Goal: Task Accomplishment & Management: Manage account settings

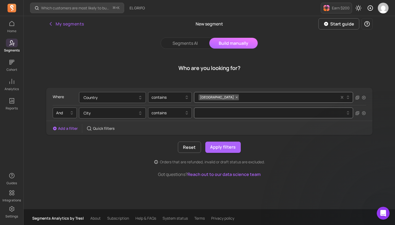
click at [235, 43] on button "Build manually" at bounding box center [233, 43] width 48 height 11
click at [235, 99] on icon at bounding box center [236, 97] width 3 height 3
click at [139, 98] on icon "button" at bounding box center [140, 98] width 6 height 6
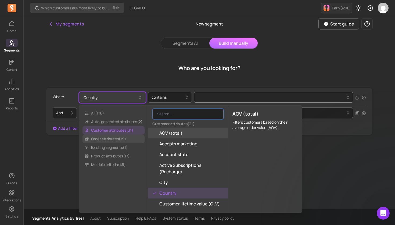
click at [120, 141] on span "Order attributes ( 19 )" at bounding box center [114, 139] width 62 height 9
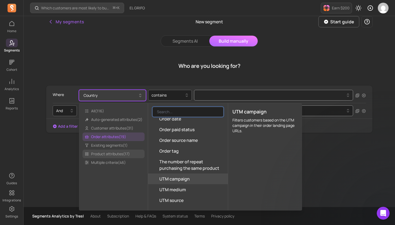
scroll to position [2, 0]
click at [108, 155] on span "Product attributes ( 17 )" at bounding box center [114, 154] width 62 height 9
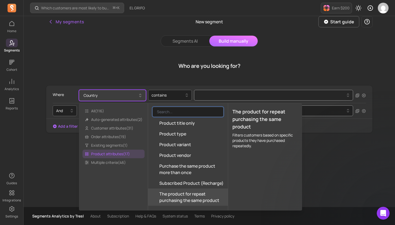
scroll to position [0, 0]
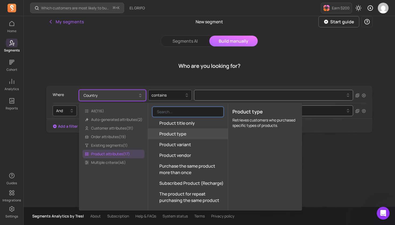
click at [192, 133] on button "Product type" at bounding box center [188, 134] width 80 height 11
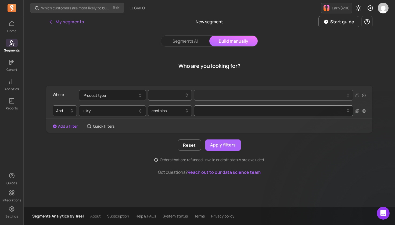
click at [175, 95] on div at bounding box center [168, 95] width 33 height 6
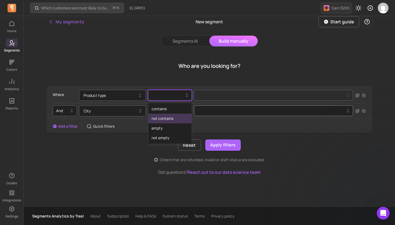
click at [167, 121] on div "not contains" at bounding box center [169, 119] width 43 height 10
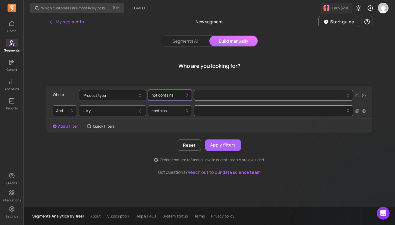
click at [221, 95] on div at bounding box center [272, 95] width 146 height 2
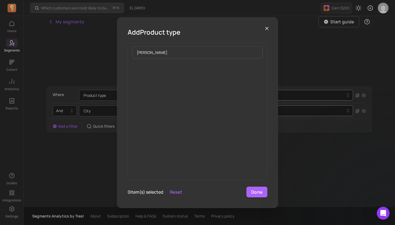
type input "[PERSON_NAME]"
click at [267, 29] on icon "button" at bounding box center [266, 28] width 5 height 5
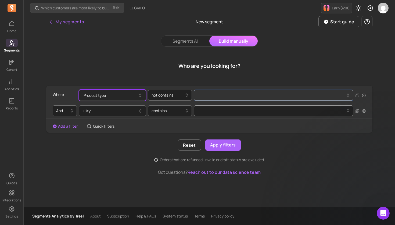
click at [99, 95] on button "Product type" at bounding box center [112, 95] width 67 height 11
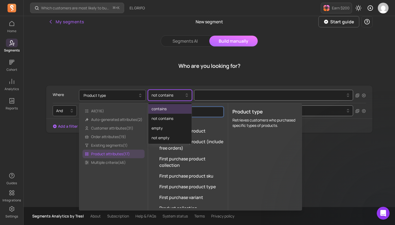
click at [176, 96] on div at bounding box center [168, 95] width 33 height 6
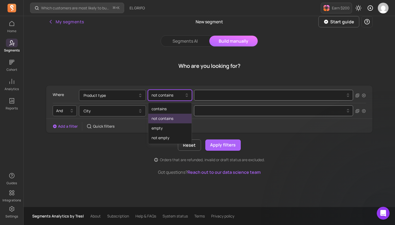
click at [168, 120] on div "not contains" at bounding box center [169, 119] width 43 height 10
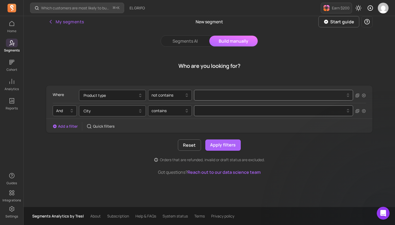
click at [349, 96] on icon at bounding box center [348, 95] width 6 height 6
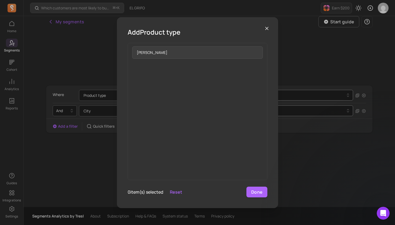
click at [256, 53] on input "[PERSON_NAME]" at bounding box center [197, 52] width 131 height 12
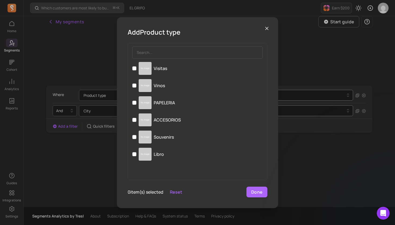
click at [268, 30] on icon "button" at bounding box center [266, 28] width 5 height 5
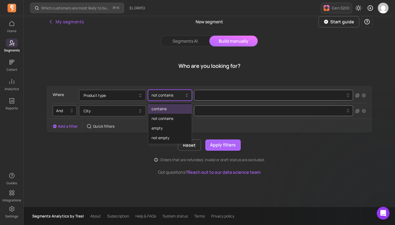
click at [169, 97] on div "not contains" at bounding box center [168, 95] width 33 height 5
click at [168, 123] on div "not contains" at bounding box center [169, 119] width 43 height 10
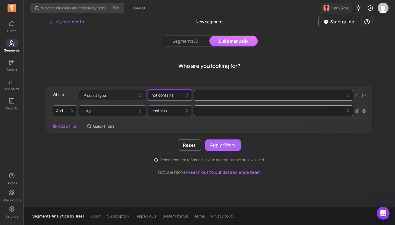
click at [130, 96] on button "Product type" at bounding box center [112, 95] width 67 height 11
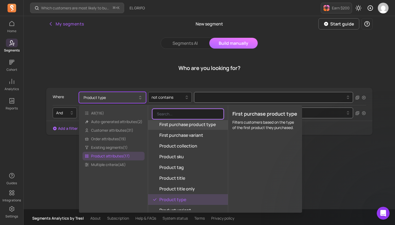
scroll to position [69, 0]
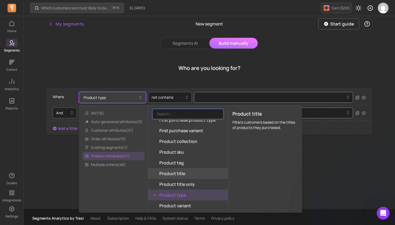
click at [181, 175] on span "Product title" at bounding box center [172, 174] width 26 height 6
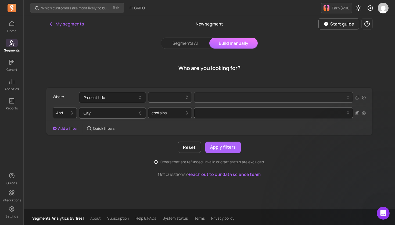
click at [188, 98] on icon at bounding box center [187, 99] width 2 height 2
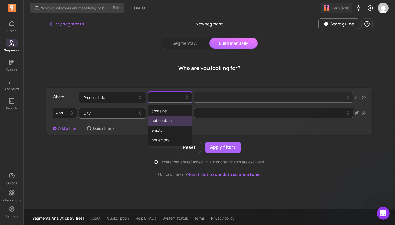
click at [178, 122] on div "not contains" at bounding box center [169, 121] width 43 height 10
click at [209, 98] on div at bounding box center [272, 97] width 146 height 2
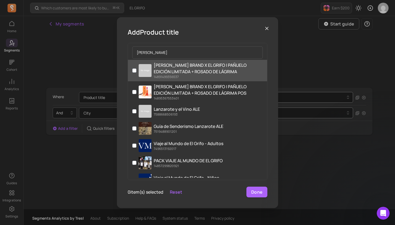
type input "[PERSON_NAME]"
click at [134, 71] on input "[PERSON_NAME] BRAND X EL GRIFO | PAÑUELO EDICIÓN LIMITADA + ROSADO DE LÁGRIMA 1…" at bounding box center [134, 71] width 4 height 4
checkbox input "true"
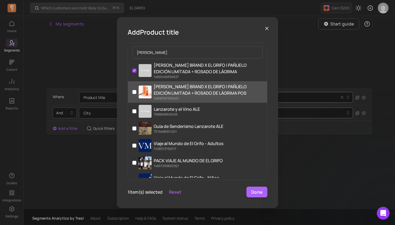
click at [135, 92] on input "[PERSON_NAME] BRAND X EL GRIFO | PAÑUELO EDICIÓN LIMITADA + ROSADO DE LÁGRIMA P…" at bounding box center [134, 92] width 4 height 4
checkbox input "true"
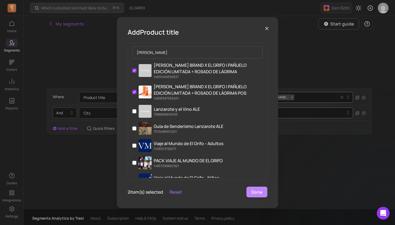
click at [256, 192] on button "Done" at bounding box center [256, 192] width 21 height 11
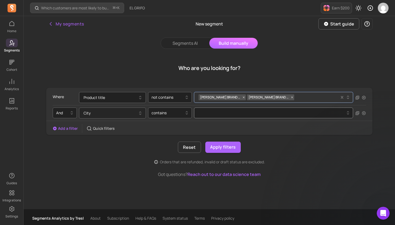
click at [109, 115] on button "City" at bounding box center [112, 113] width 67 height 11
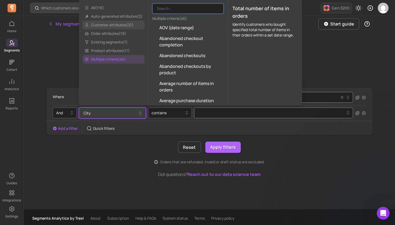
click at [122, 23] on span "Customer attributes ( 31 )" at bounding box center [114, 25] width 62 height 9
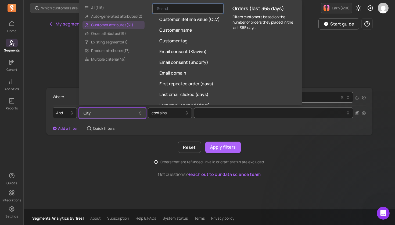
scroll to position [60, 0]
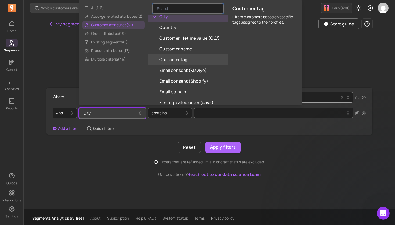
click at [199, 62] on button "Customer tag" at bounding box center [188, 59] width 80 height 11
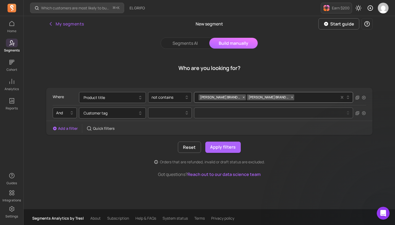
click at [174, 114] on div at bounding box center [168, 113] width 33 height 6
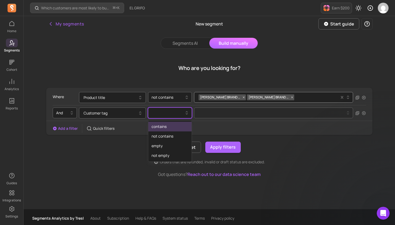
click at [169, 127] on div "contains" at bounding box center [169, 127] width 43 height 10
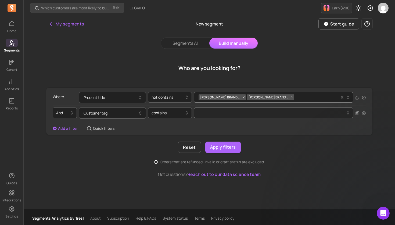
click at [226, 114] on div at bounding box center [272, 113] width 146 height 2
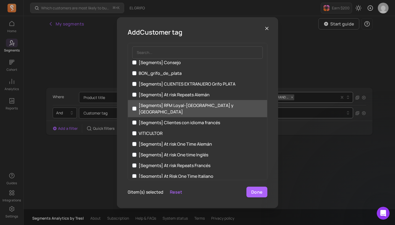
scroll to position [463, 0]
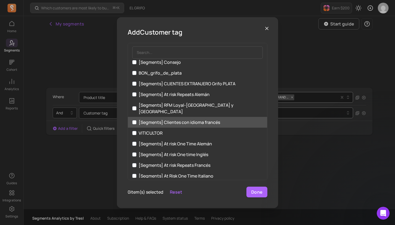
click at [134, 120] on input "[Segments] Clientes con idioma francés" at bounding box center [134, 122] width 4 height 4
checkbox input "true"
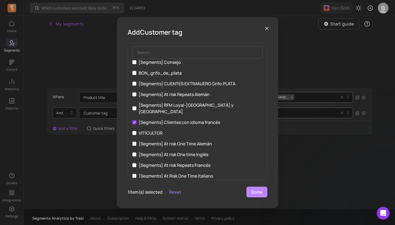
click at [260, 194] on button "Done" at bounding box center [256, 192] width 21 height 11
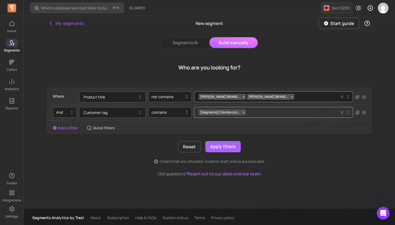
scroll to position [1, 0]
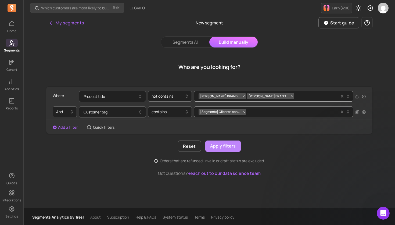
click at [223, 147] on button "Apply filters" at bounding box center [222, 146] width 35 height 11
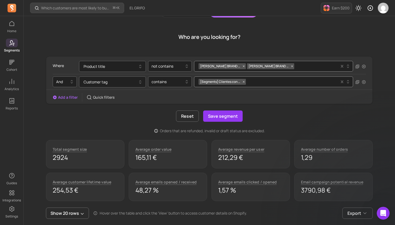
scroll to position [30, 0]
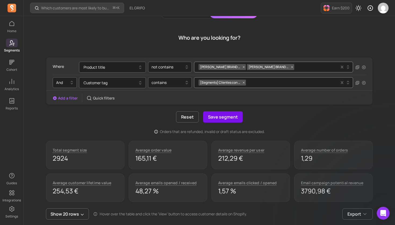
click at [224, 118] on button "Save segment" at bounding box center [223, 117] width 40 height 11
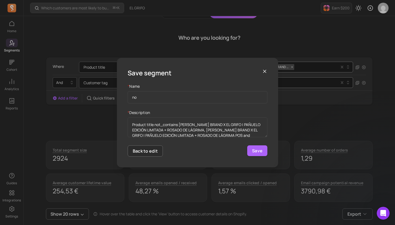
type input "n"
type input "NO_KITROSADO_FRA_OK"
click at [256, 150] on button "Save" at bounding box center [257, 151] width 20 height 11
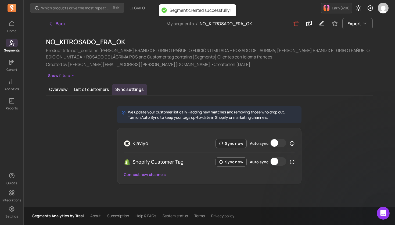
click at [279, 144] on button "Auto sync" at bounding box center [278, 143] width 16 height 9
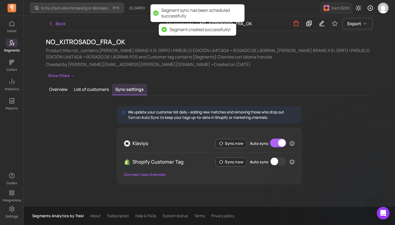
click at [279, 162] on button "Auto sync" at bounding box center [278, 161] width 16 height 9
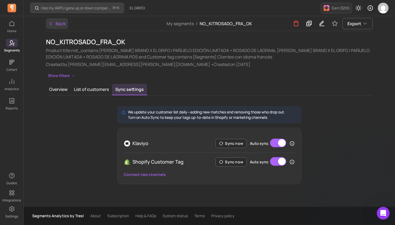
click at [58, 24] on button "Back" at bounding box center [57, 23] width 22 height 11
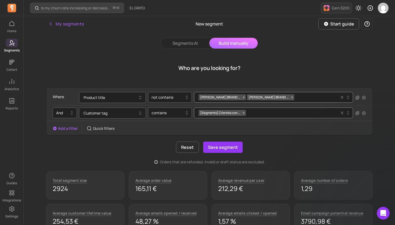
scroll to position [30, 0]
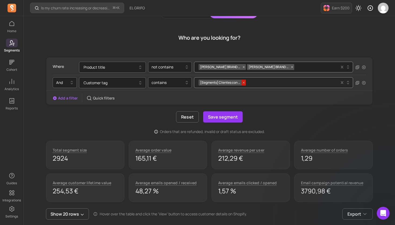
click at [244, 84] on icon at bounding box center [243, 82] width 3 height 3
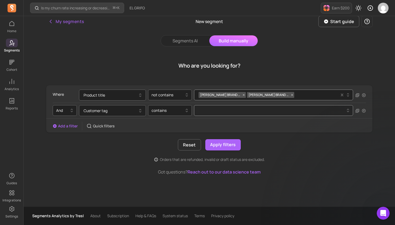
click at [349, 111] on icon at bounding box center [348, 111] width 6 height 6
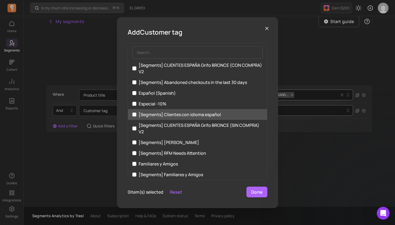
click at [135, 115] on input "[Segments] Clientes con idioma español" at bounding box center [134, 115] width 4 height 4
checkbox input "true"
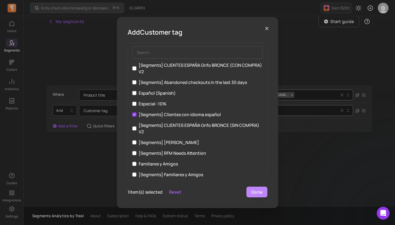
click at [261, 192] on button "Done" at bounding box center [256, 192] width 21 height 11
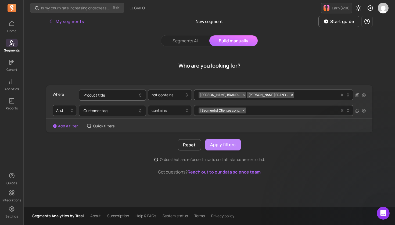
click at [227, 145] on button "Apply filters" at bounding box center [222, 144] width 35 height 11
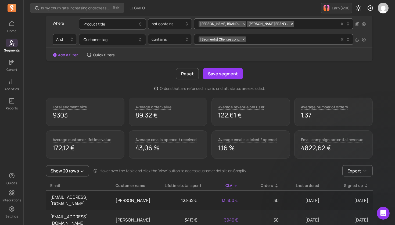
scroll to position [93, 0]
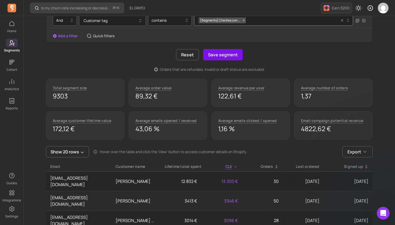
click at [226, 55] on button "Save segment" at bounding box center [223, 54] width 40 height 11
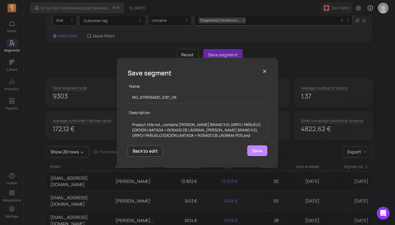
type input "NO_KITROSADO_ESP_OK"
click at [260, 151] on button "Save" at bounding box center [257, 151] width 20 height 11
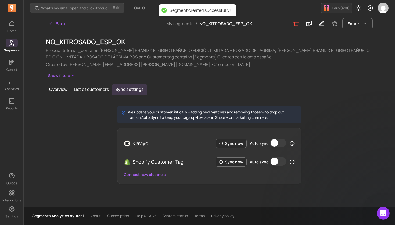
click at [281, 144] on button "Auto sync" at bounding box center [278, 143] width 16 height 9
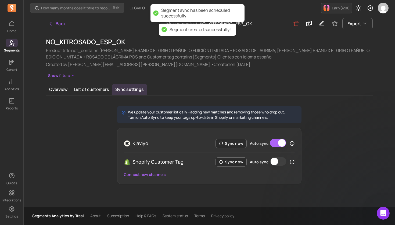
click at [282, 164] on button "Auto sync" at bounding box center [278, 161] width 16 height 9
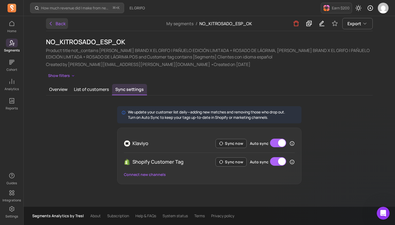
click at [54, 24] on button "Back" at bounding box center [57, 23] width 22 height 11
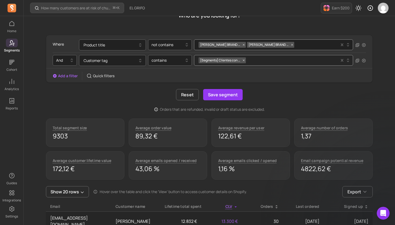
scroll to position [49, 0]
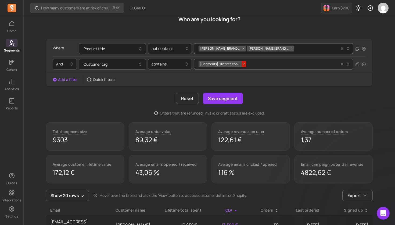
click at [244, 66] on span at bounding box center [244, 64] width 4 height 6
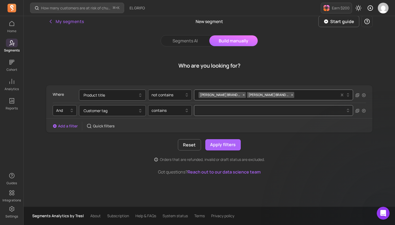
scroll to position [2, 0]
click at [215, 111] on div at bounding box center [272, 111] width 146 height 2
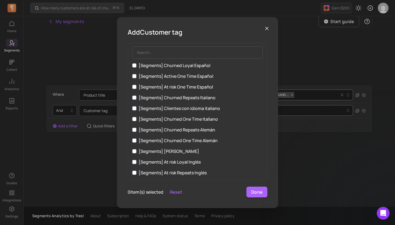
scroll to position [217, 0]
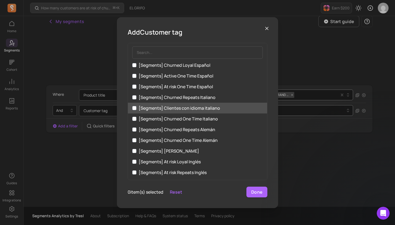
click at [134, 109] on input "[Segments] Clientes con idioma italiano" at bounding box center [134, 108] width 4 height 4
checkbox input "true"
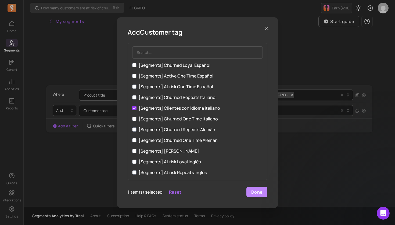
click at [256, 194] on button "Done" at bounding box center [256, 192] width 21 height 11
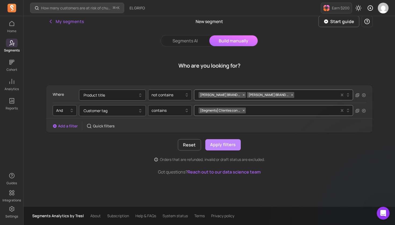
click at [223, 147] on button "Apply filters" at bounding box center [222, 144] width 35 height 11
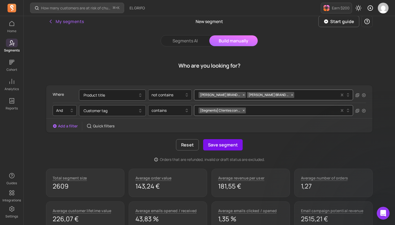
click at [223, 145] on button "Save segment" at bounding box center [223, 144] width 40 height 11
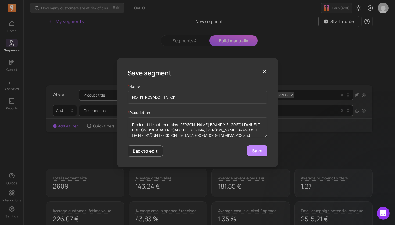
type input "NO_KITROSADO_ITA_OK"
click at [259, 152] on button "Save" at bounding box center [257, 151] width 20 height 11
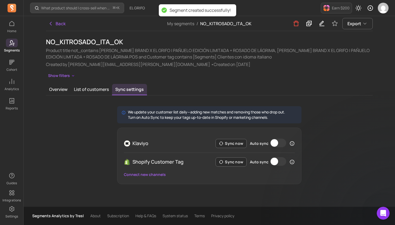
scroll to position [0, 0]
click at [282, 146] on button "Auto sync" at bounding box center [278, 143] width 16 height 9
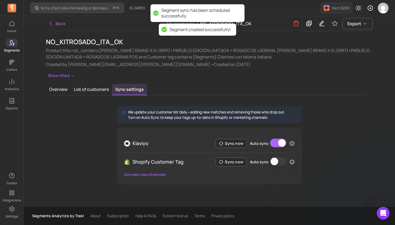
scroll to position [0, 0]
click at [282, 164] on button "Auto sync" at bounding box center [278, 161] width 16 height 9
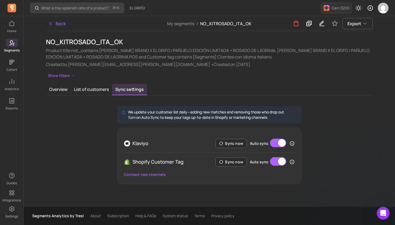
click at [340, 147] on div "We update your customer list daily—adding new matches and removing those who dr…" at bounding box center [209, 145] width 327 height 78
click at [63, 22] on button "Back" at bounding box center [57, 23] width 22 height 11
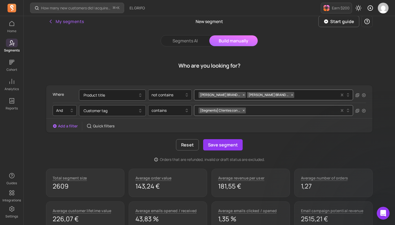
click at [243, 112] on icon at bounding box center [244, 111] width 2 height 2
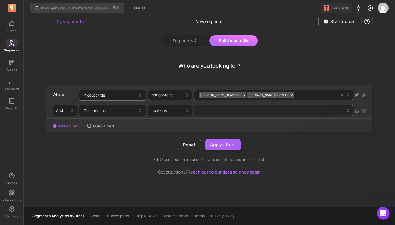
click at [231, 113] on button at bounding box center [273, 110] width 159 height 11
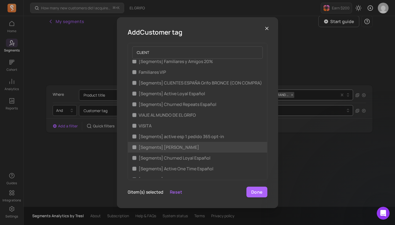
scroll to position [0, 0]
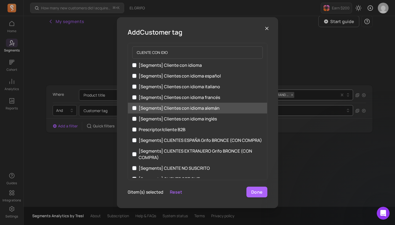
type input "CLIENTE CON IDIO"
click at [135, 108] on input "[Segments] Clientes con idioma alemán" at bounding box center [134, 108] width 4 height 4
checkbox input "true"
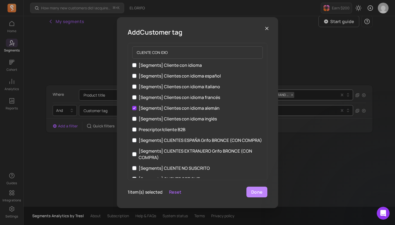
click at [256, 193] on button "Done" at bounding box center [256, 192] width 21 height 11
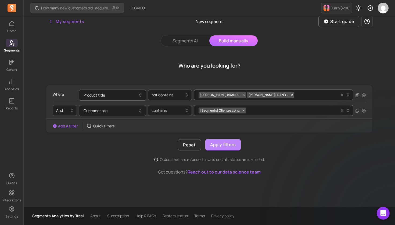
click at [224, 145] on button "Apply filters" at bounding box center [222, 144] width 35 height 11
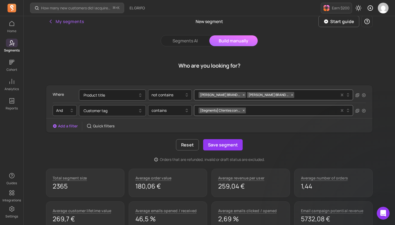
click at [224, 145] on button "Save segment" at bounding box center [223, 144] width 40 height 11
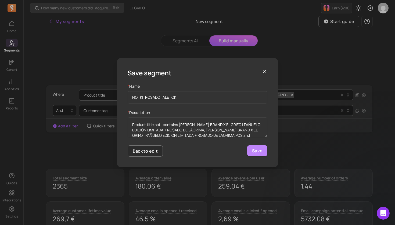
type input "NO_KITROSADO_ALE_OK"
click at [254, 150] on button "Save" at bounding box center [257, 151] width 20 height 11
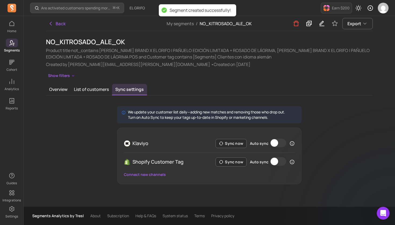
click at [274, 146] on button "Auto sync" at bounding box center [278, 143] width 16 height 9
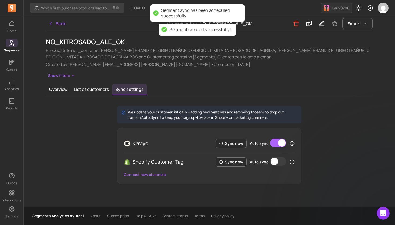
click at [276, 160] on button "Auto sync" at bounding box center [278, 161] width 16 height 9
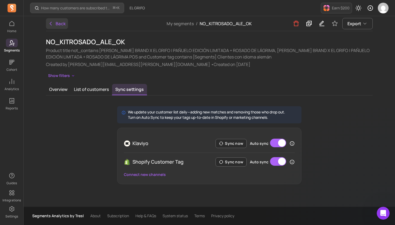
click at [59, 23] on button "Back" at bounding box center [57, 23] width 22 height 11
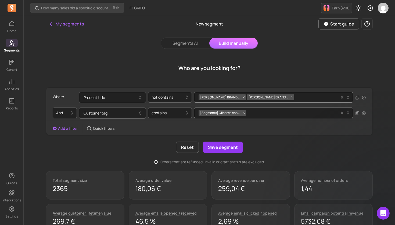
scroll to position [2, 0]
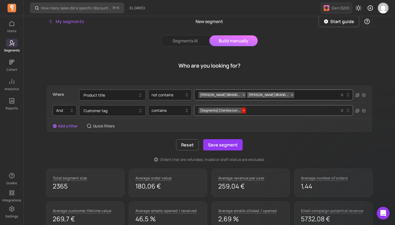
click at [244, 112] on icon at bounding box center [243, 110] width 3 height 3
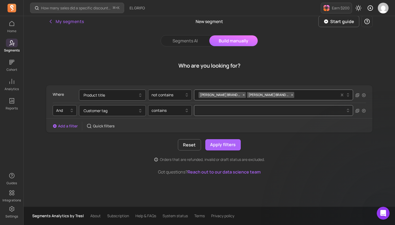
click at [239, 113] on button at bounding box center [273, 110] width 159 height 11
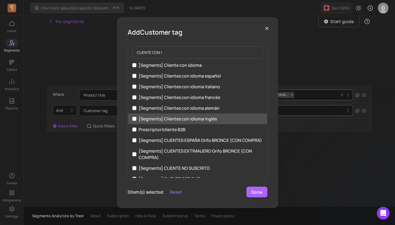
type input "CLIENTE CON I"
click at [135, 120] on input "[Segments] Clientes con idioma inglés" at bounding box center [134, 119] width 4 height 4
checkbox input "true"
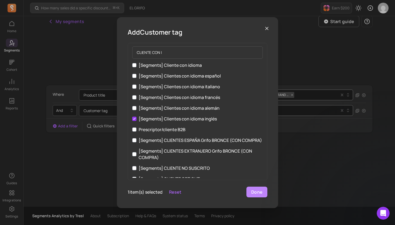
click at [257, 194] on button "Done" at bounding box center [256, 192] width 21 height 11
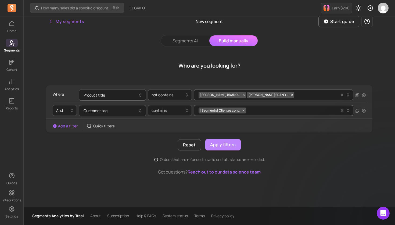
click at [225, 146] on button "Apply filters" at bounding box center [222, 144] width 35 height 11
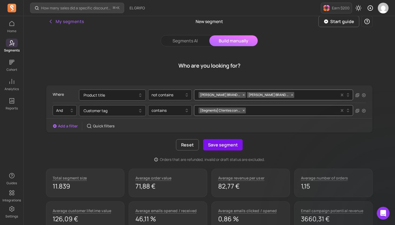
click at [226, 145] on button "Save segment" at bounding box center [223, 144] width 40 height 11
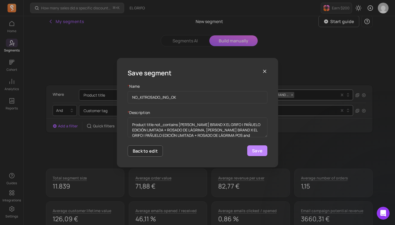
type input "NO_KITROSADO_ING_OK"
click at [253, 152] on button "Save" at bounding box center [257, 151] width 20 height 11
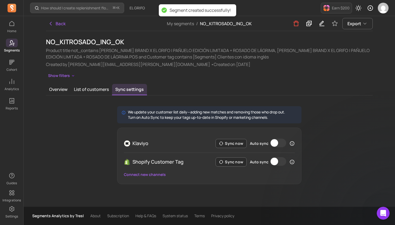
click at [278, 144] on button "Auto sync" at bounding box center [278, 143] width 16 height 9
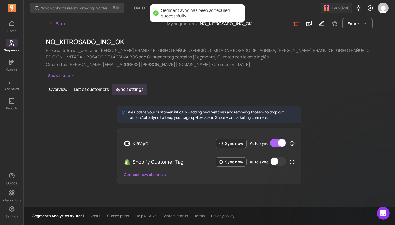
click at [280, 162] on button "Auto sync" at bounding box center [278, 161] width 16 height 9
